Goal: Task Accomplishment & Management: Manage account settings

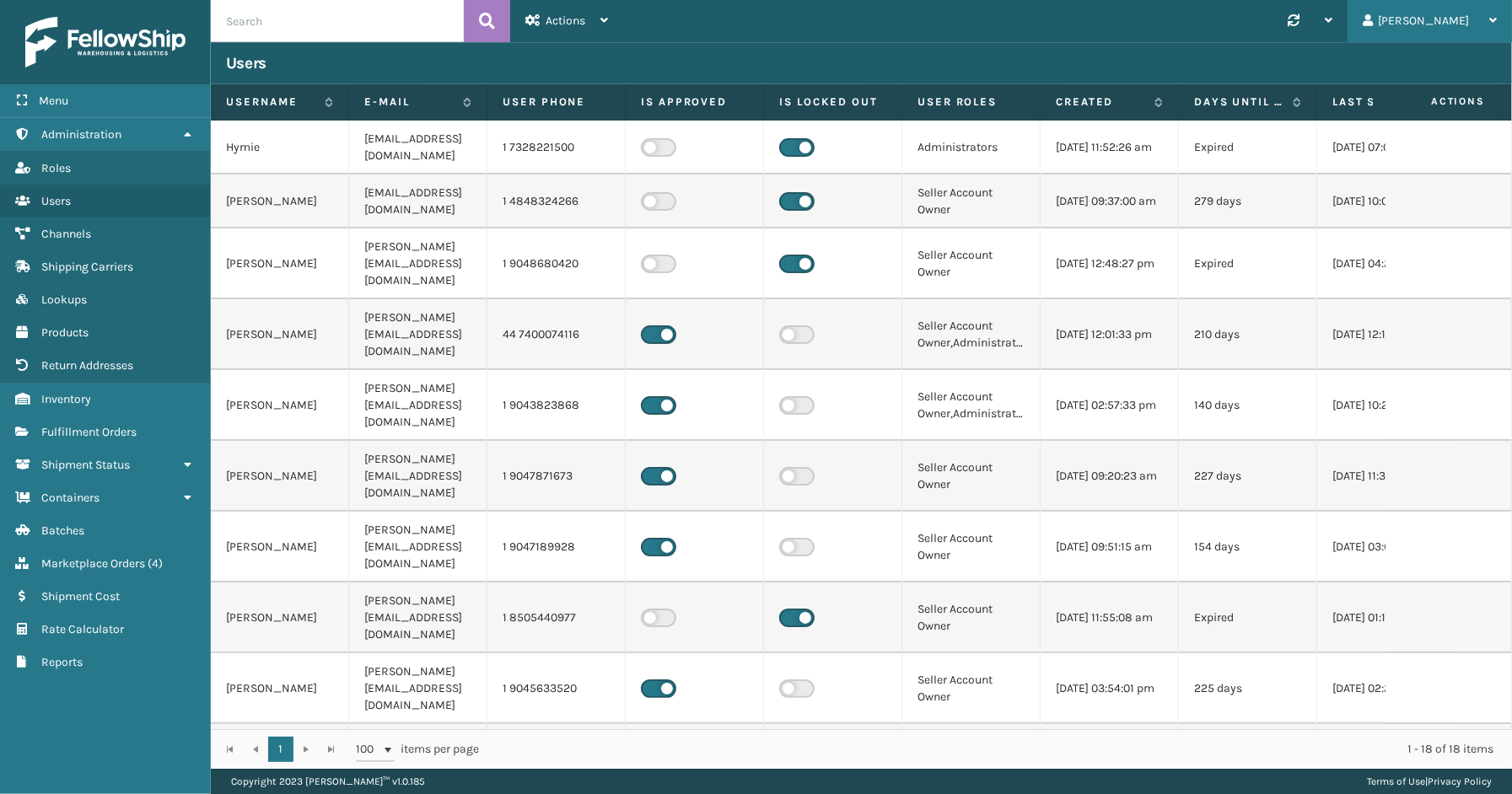
click at [1494, 24] on icon at bounding box center [1494, 20] width 7 height 12
click at [1437, 76] on li "Log Out" at bounding box center [1399, 65] width 226 height 45
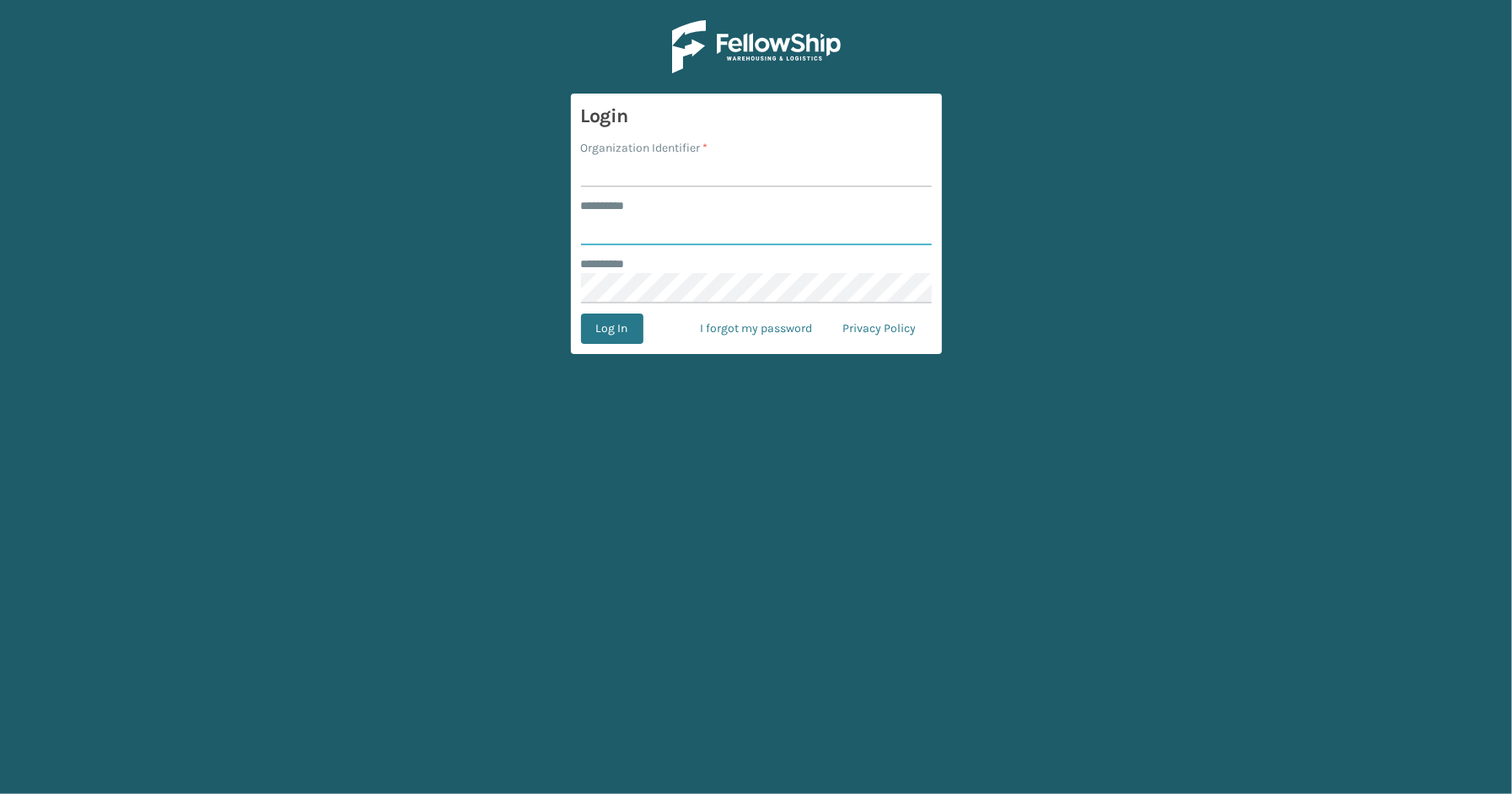
type input "*****"
type input "SleepGeekz"
click at [620, 329] on button "Log In" at bounding box center [612, 328] width 63 height 30
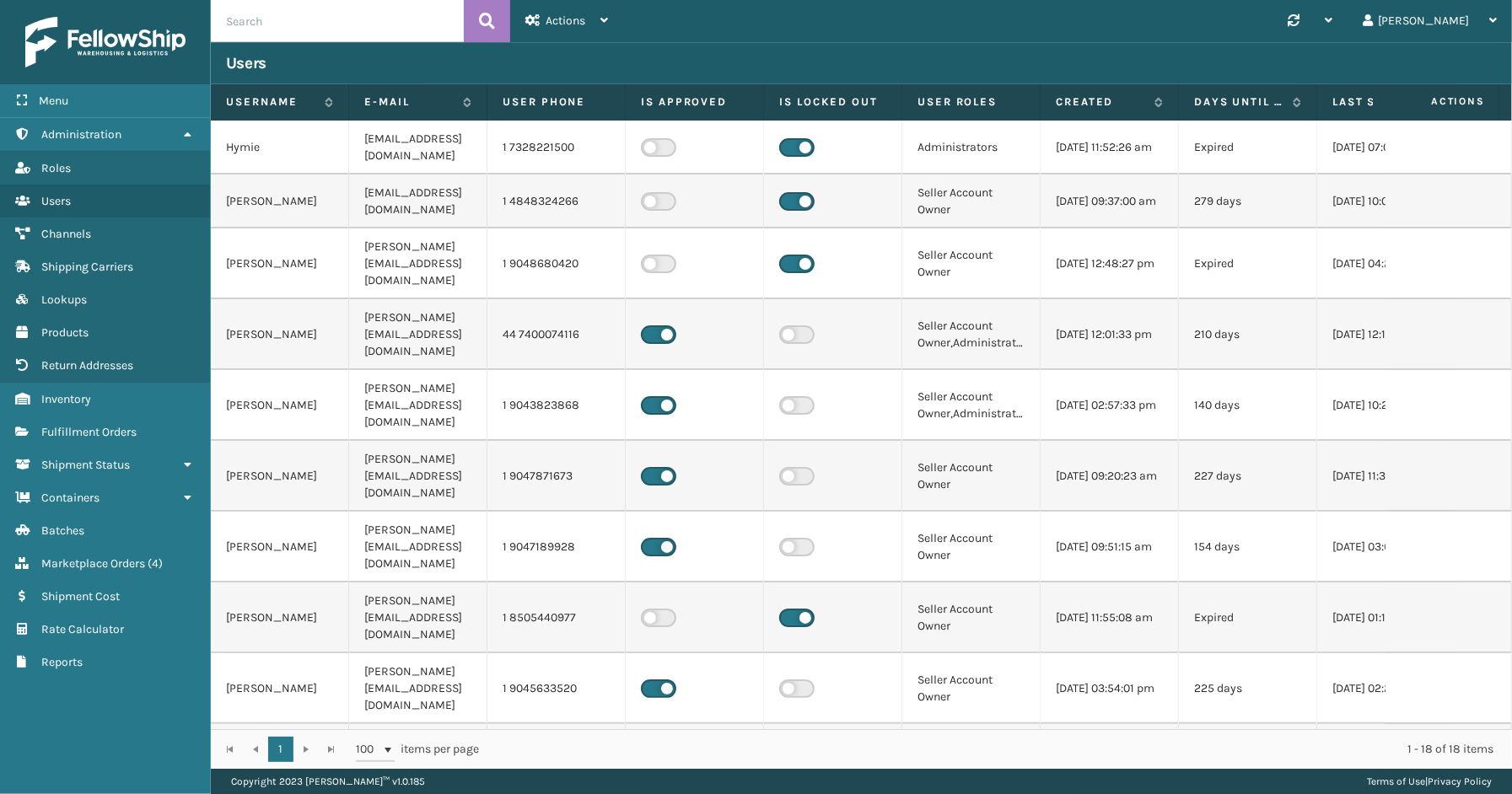
drag, startPoint x: 157, startPoint y: 752, endPoint x: 627, endPoint y: 340, distance: 625.0
click at [161, 746] on div "Menu Administration Roles Users Channels Shipping Carriers Lookups Products Ret…" at bounding box center [105, 397] width 211 height 794
